Goal: Information Seeking & Learning: Learn about a topic

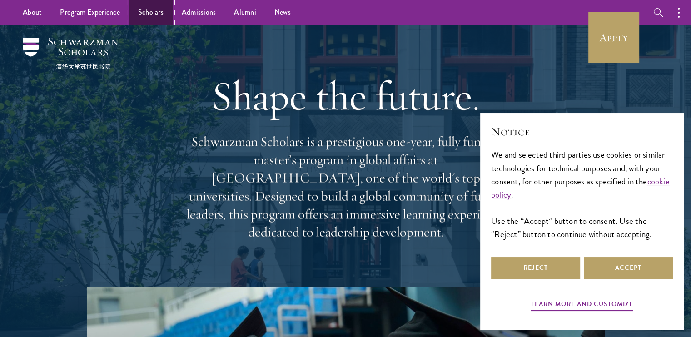
click at [154, 11] on link "Scholars" at bounding box center [151, 12] width 44 height 25
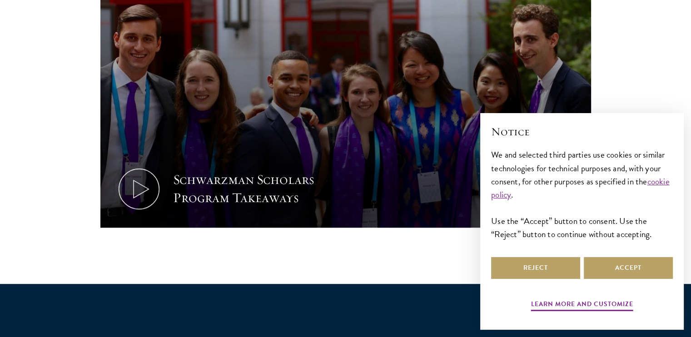
scroll to position [492, 0]
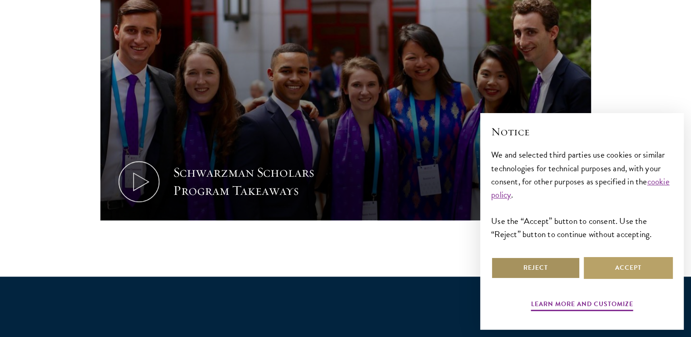
click at [550, 269] on button "Reject" at bounding box center [535, 268] width 89 height 22
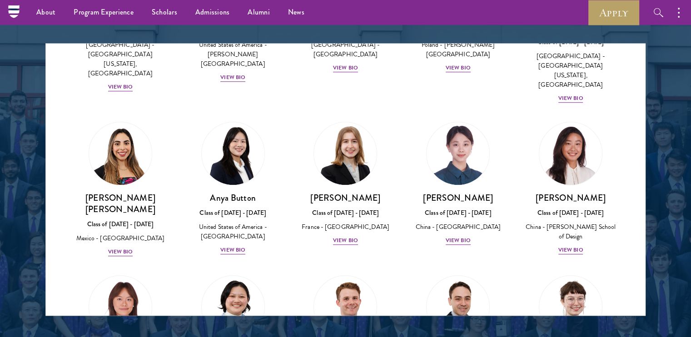
scroll to position [676, 0]
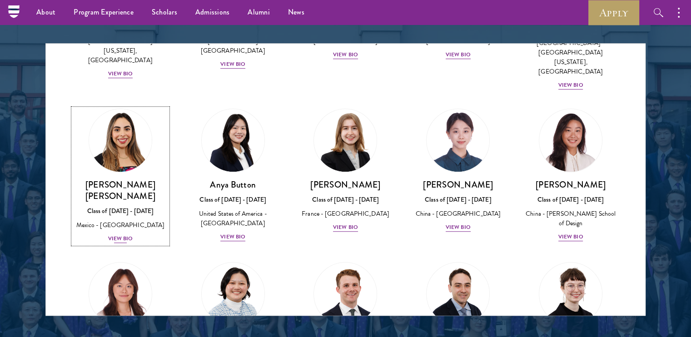
click at [123, 234] on div "View Bio" at bounding box center [120, 238] width 25 height 9
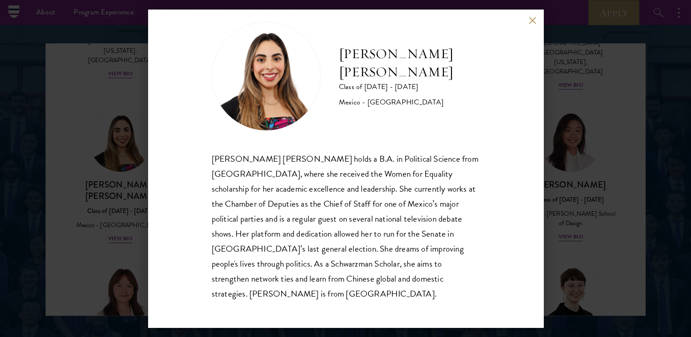
scroll to position [16, 0]
click at [600, 119] on div "Natalie Bravo Ortiz Class of 2025 - 2026 Mexico - Instituto Tecnológico Autónom…" at bounding box center [345, 168] width 691 height 337
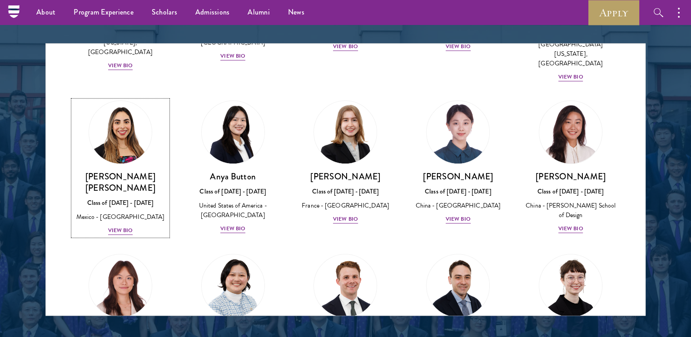
scroll to position [678, 0]
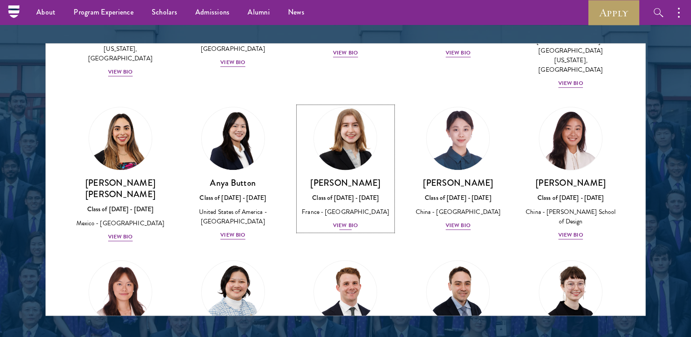
click at [338, 221] on div "View Bio" at bounding box center [345, 225] width 25 height 9
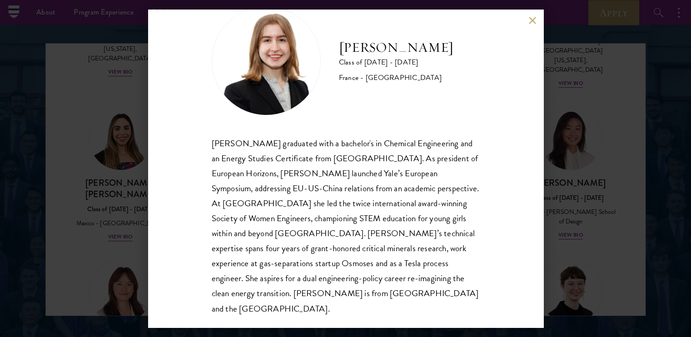
scroll to position [31, 0]
click at [603, 145] on div "Anne-Amélie Campant Class of 2025 - 2026 France - Yale University Anne-Amélie C…" at bounding box center [345, 168] width 691 height 337
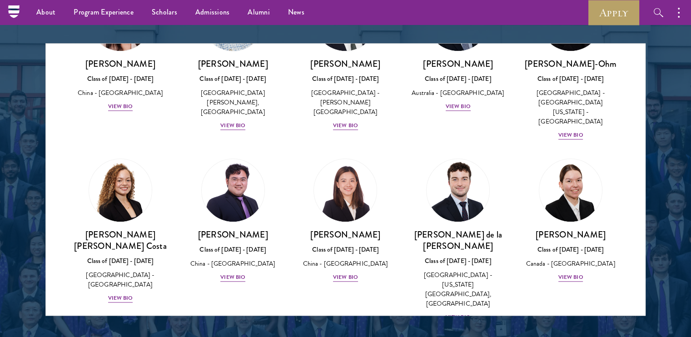
scroll to position [957, 0]
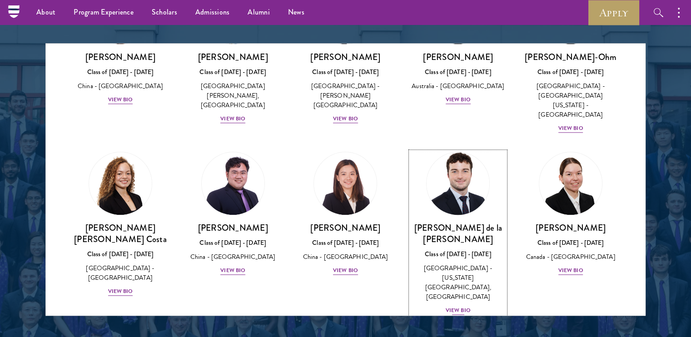
click at [458, 306] on div "View Bio" at bounding box center [458, 310] width 25 height 9
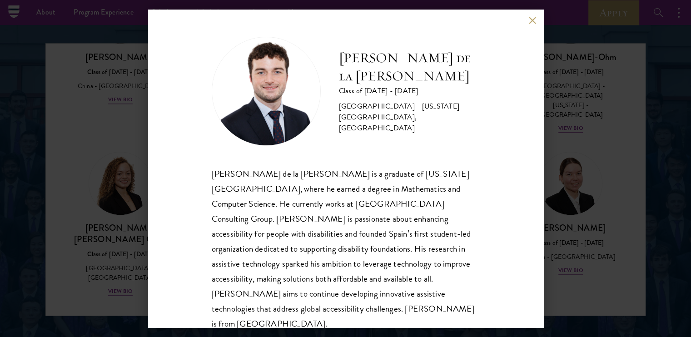
scroll to position [1, 0]
drag, startPoint x: 603, startPoint y: 150, endPoint x: 597, endPoint y: 136, distance: 15.5
click at [604, 150] on div "Gonzalo de la Cruz Class of 2025 - 2026 Spain - New York University, Abu Dhabi …" at bounding box center [345, 168] width 691 height 337
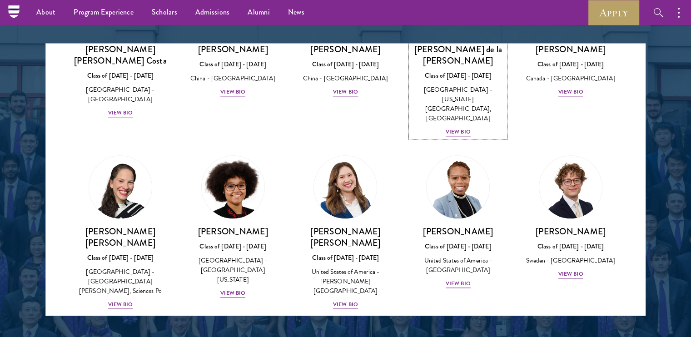
scroll to position [1143, 0]
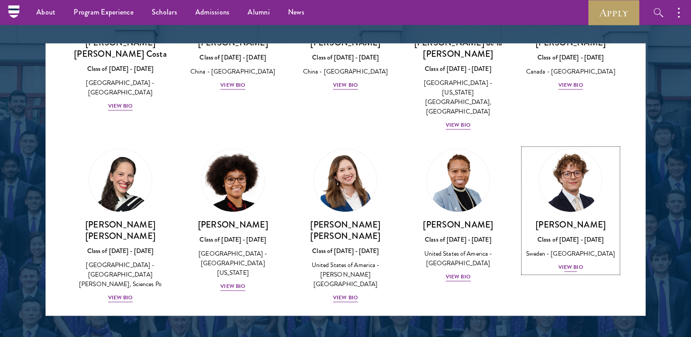
click at [565, 263] on div "View Bio" at bounding box center [570, 267] width 25 height 9
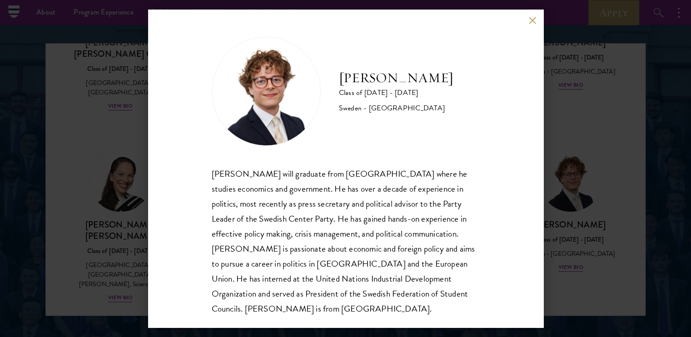
scroll to position [1, 0]
click at [586, 154] on div "Leo Gerdén Class of 2025 - 2026 Sweden - Harvard University Leo Gerdén will gra…" at bounding box center [345, 168] width 691 height 337
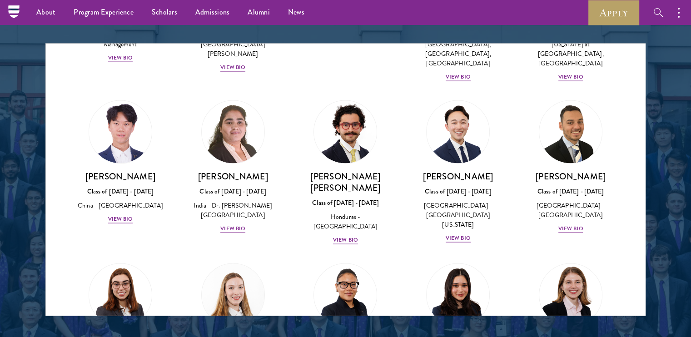
scroll to position [1912, 0]
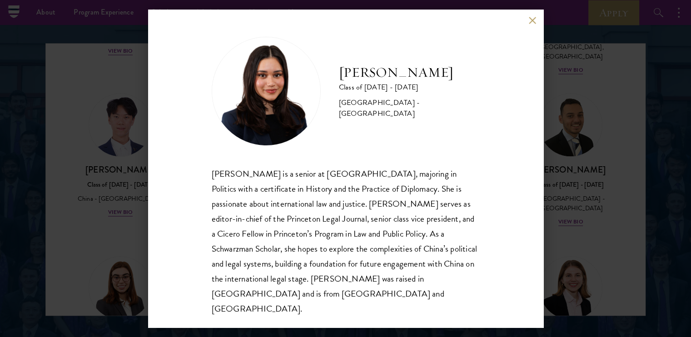
click at [532, 24] on button at bounding box center [533, 20] width 8 height 8
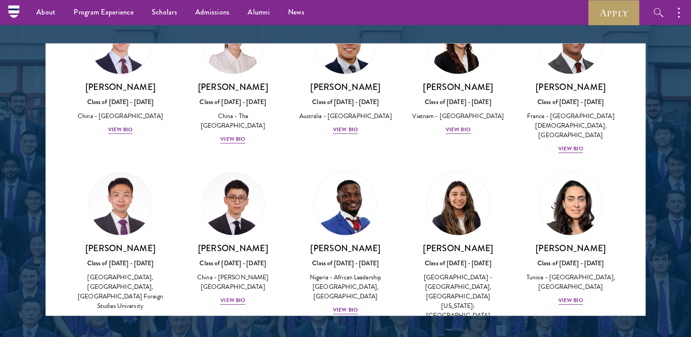
scroll to position [2680, 0]
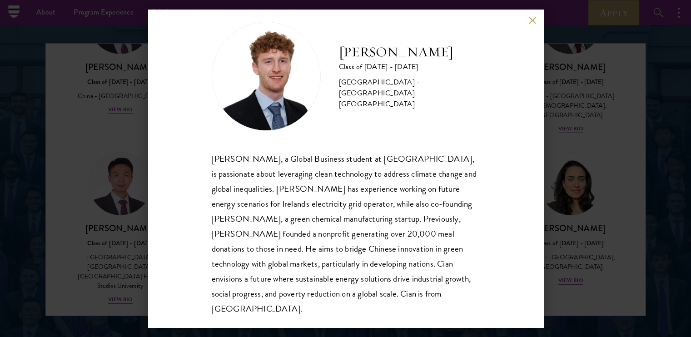
scroll to position [16, 0]
click at [593, 165] on div "Cian McGlynn Class of 2025 - 2026 Ireland - Trinity College Dublin Cian McGlynn…" at bounding box center [345, 168] width 691 height 337
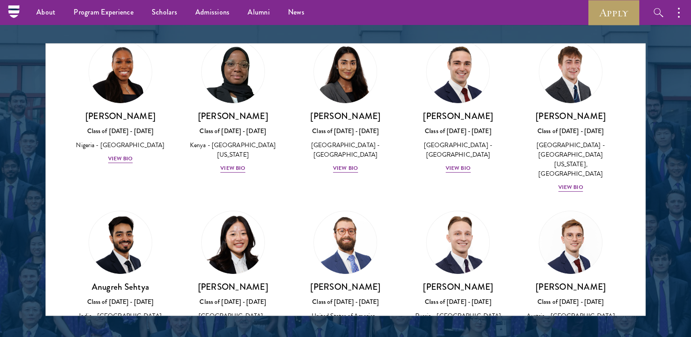
scroll to position [3653, 0]
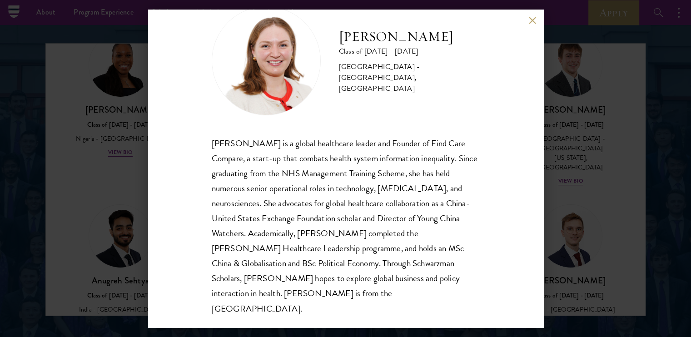
scroll to position [31, 0]
drag, startPoint x: 613, startPoint y: 124, endPoint x: 654, endPoint y: 123, distance: 40.9
click at [614, 124] on div "Roxanne Stevenson-Brown Class of 2025 - 2026 United Kingdom - King's College Lo…" at bounding box center [345, 168] width 691 height 337
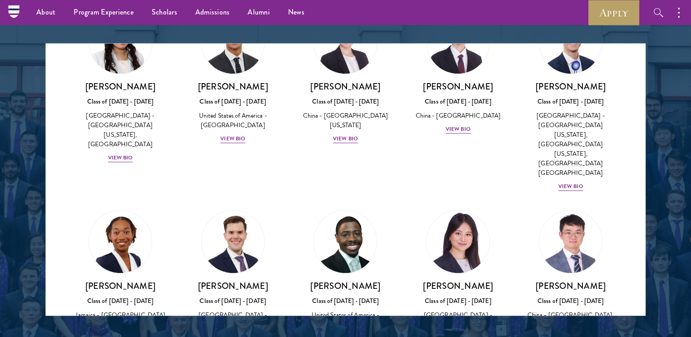
scroll to position [4371, 0]
